Goal: Transaction & Acquisition: Purchase product/service

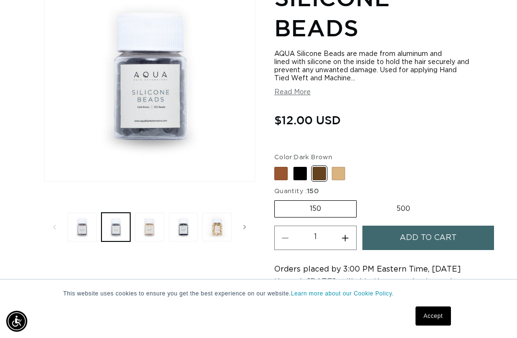
scroll to position [177, 0]
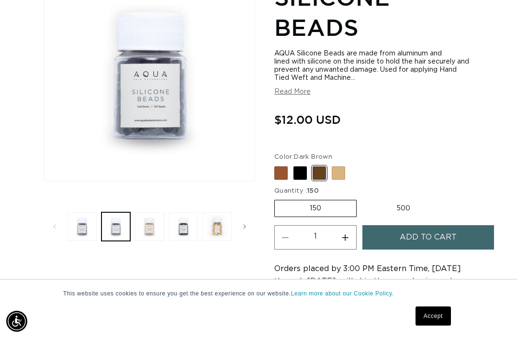
click at [407, 200] on label "500 Variant sold out or unavailable" at bounding box center [403, 208] width 84 height 16
click at [362, 198] on input "500 Variant sold out or unavailable" at bounding box center [361, 198] width 0 height 0
radio input "true"
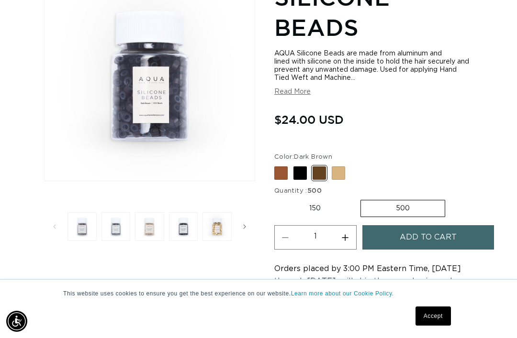
scroll to position [0, 897]
click at [298, 166] on span at bounding box center [299, 172] width 13 height 13
click at [277, 165] on input "Black Variant sold out or unavailable" at bounding box center [277, 165] width 0 height 0
radio input "true"
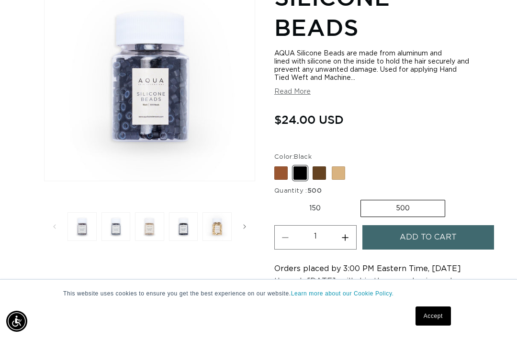
click at [276, 166] on span at bounding box center [280, 172] width 13 height 13
click at [277, 165] on input "Brown Variant sold out or unavailable" at bounding box center [277, 165] width 0 height 0
radio input "true"
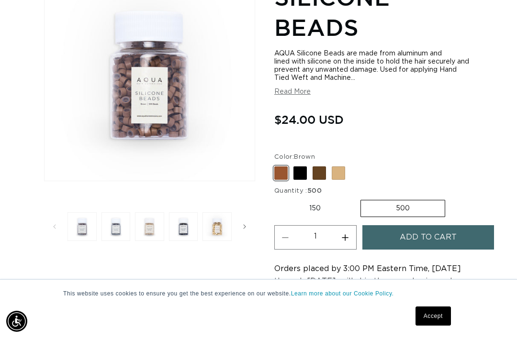
click at [293, 170] on variant-selects "Color: Brown Brown Variant sold out or unavailable Black Variant sold out or un…" at bounding box center [373, 186] width 199 height 66
click at [318, 166] on span at bounding box center [318, 172] width 13 height 13
click at [277, 165] on input "Dark Brown Variant sold out or unavailable" at bounding box center [277, 165] width 0 height 0
radio input "true"
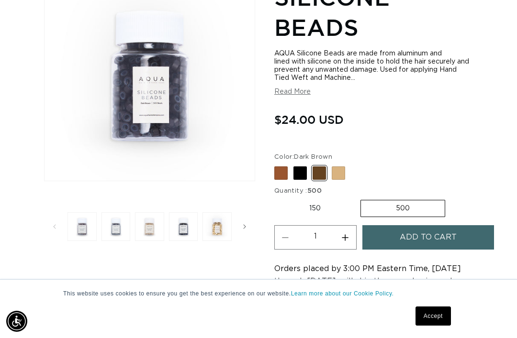
click at [470, 225] on button "Add to cart" at bounding box center [428, 237] width 132 height 24
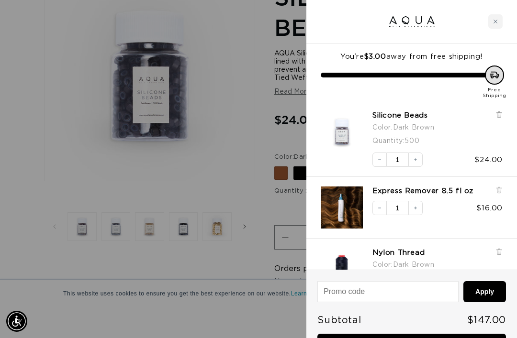
scroll to position [0, 449]
click at [202, 260] on div at bounding box center [258, 169] width 517 height 338
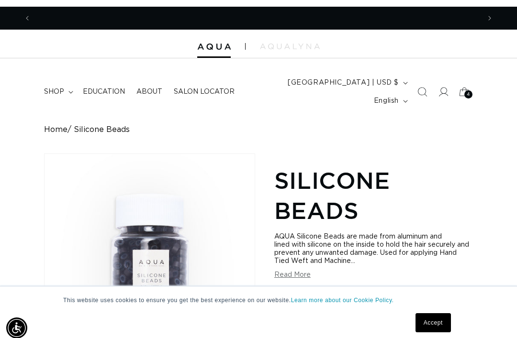
scroll to position [0, 897]
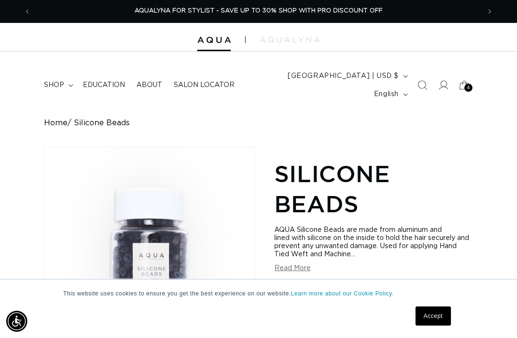
click at [465, 84] on div "4 4" at bounding box center [468, 88] width 8 height 8
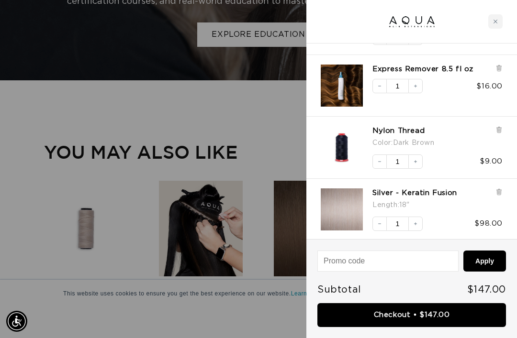
click at [255, 94] on div at bounding box center [258, 169] width 517 height 338
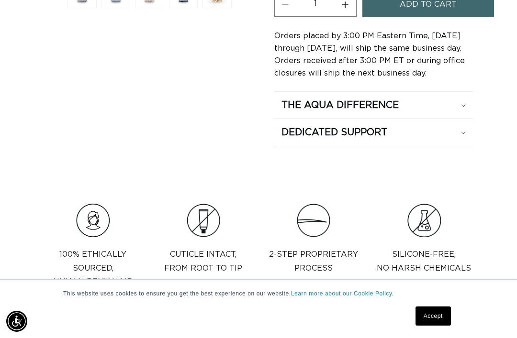
scroll to position [0, 0]
